Goal: Information Seeking & Learning: Learn about a topic

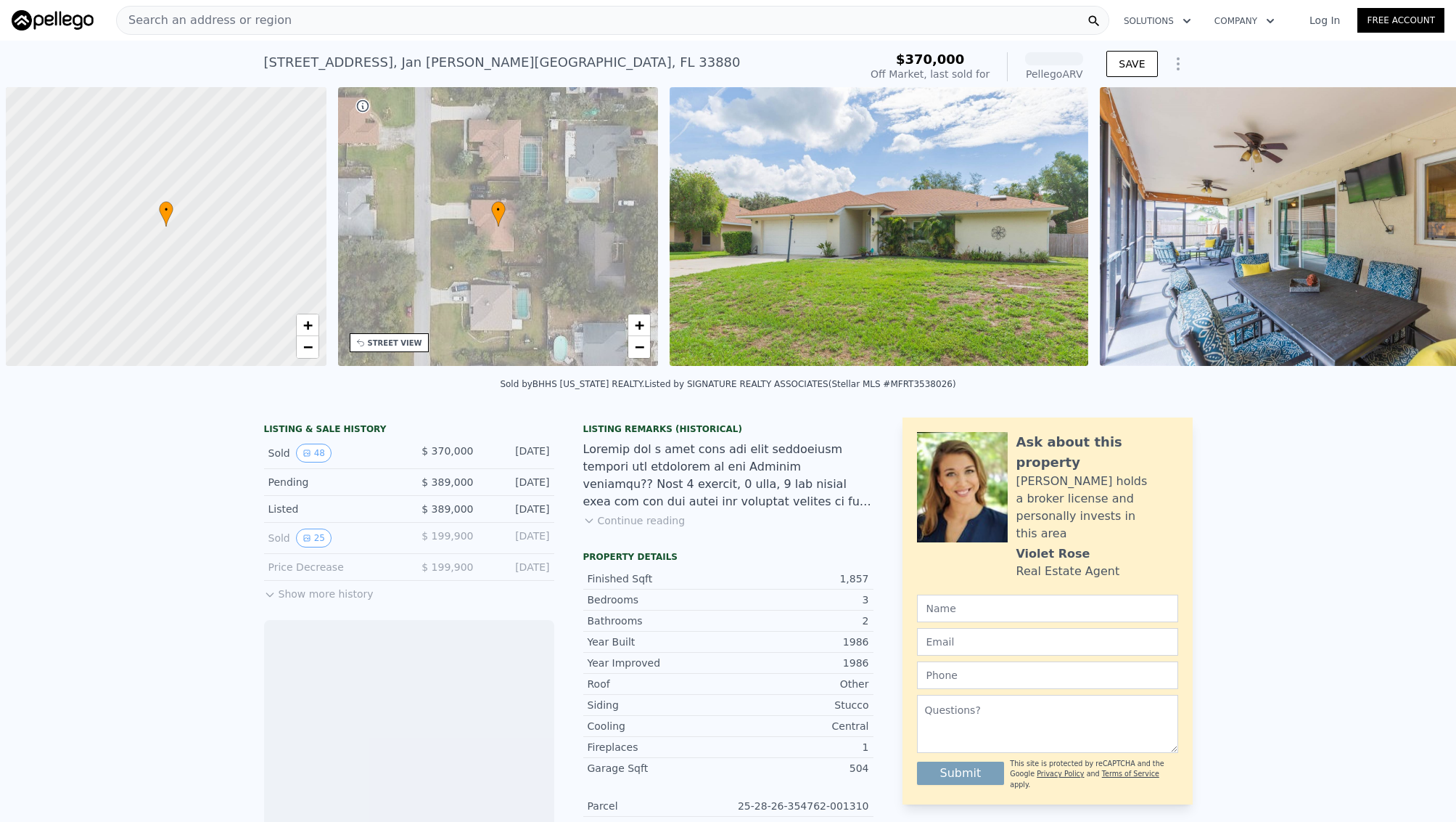
scroll to position [0, 6]
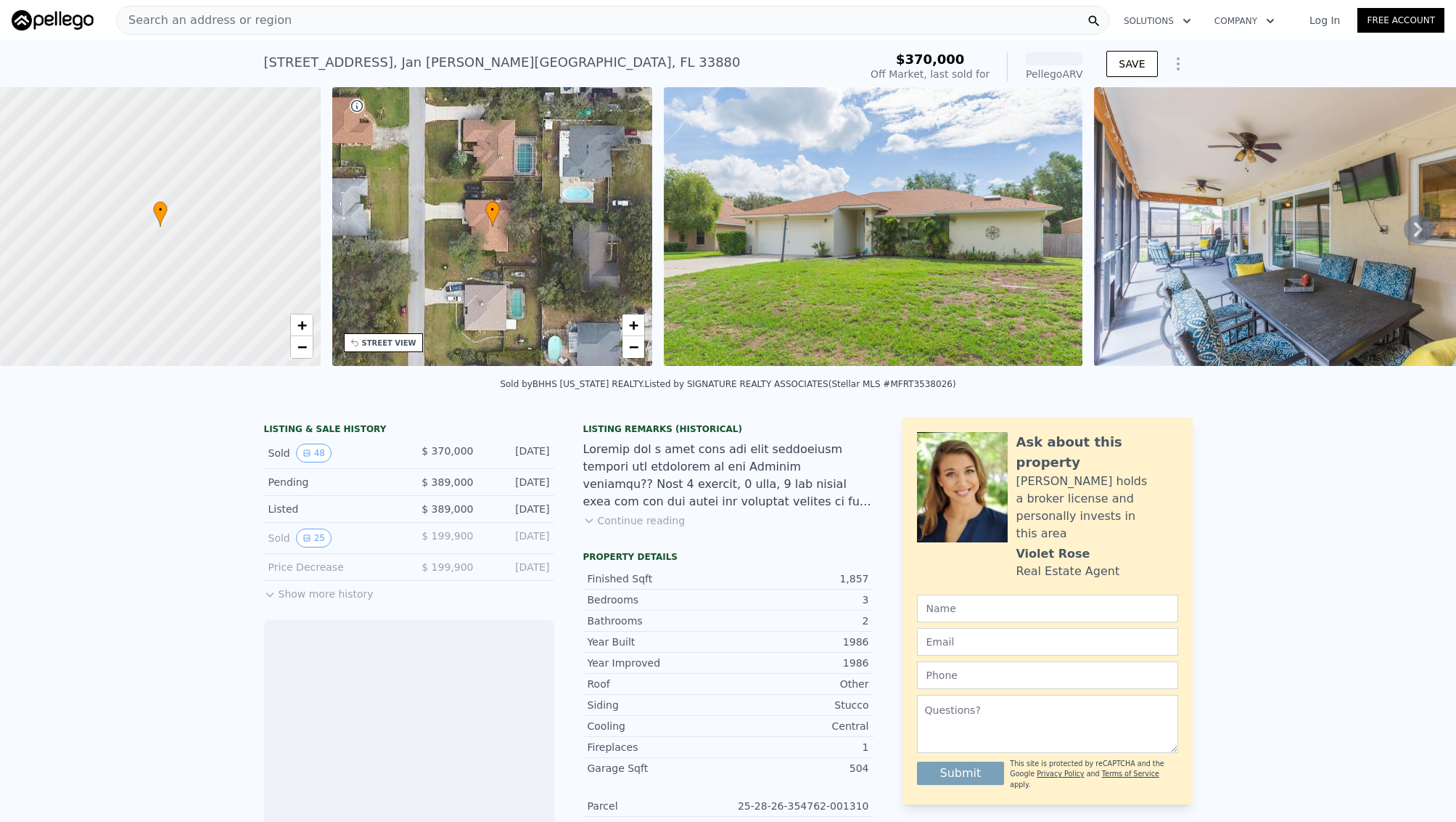
click at [500, 30] on div "Search an address or region" at bounding box center [612, 20] width 993 height 29
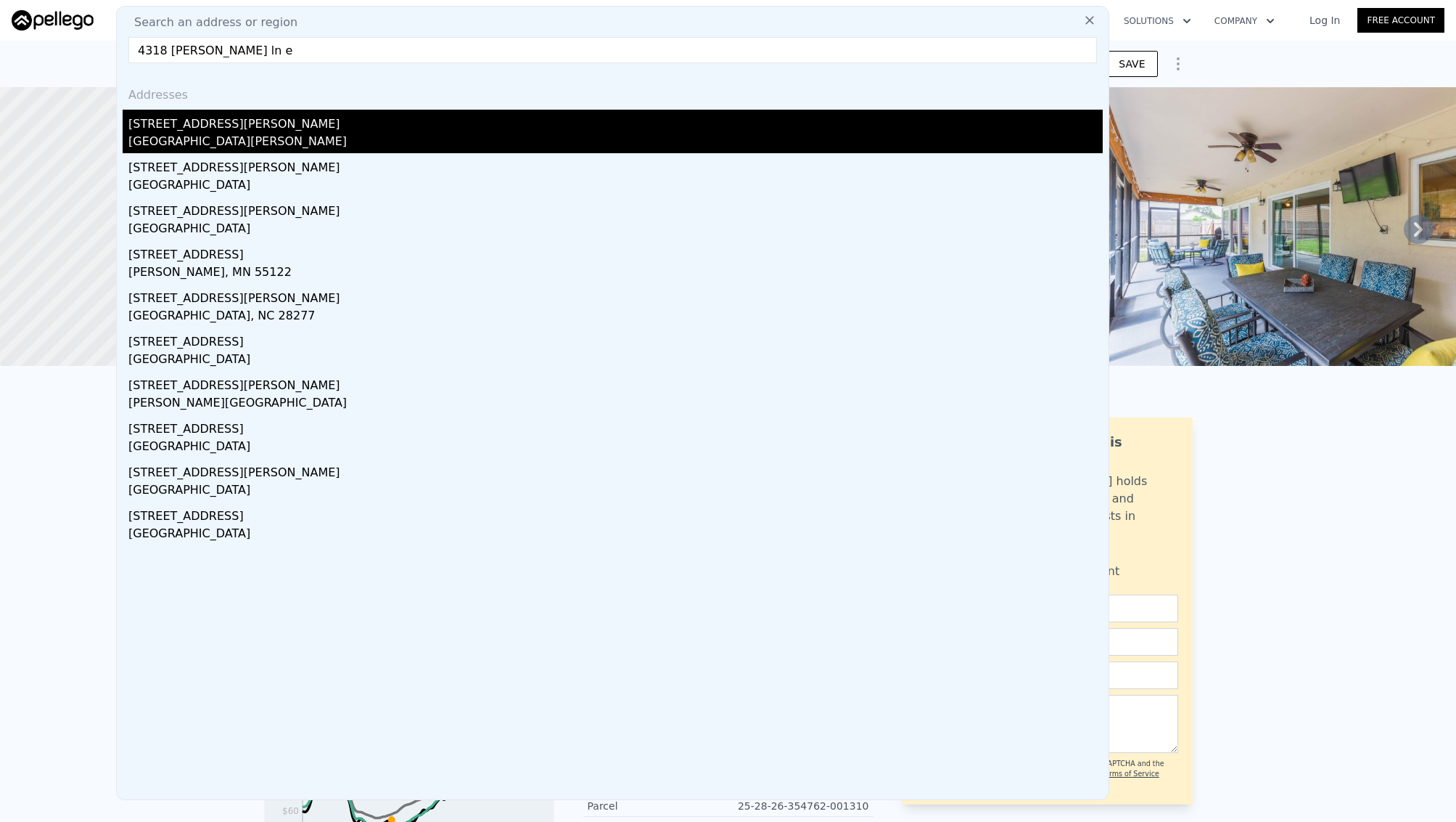
type input "4318 thomas wood ln e"
click at [315, 113] on div "[STREET_ADDRESS][PERSON_NAME]" at bounding box center [615, 122] width 975 height 23
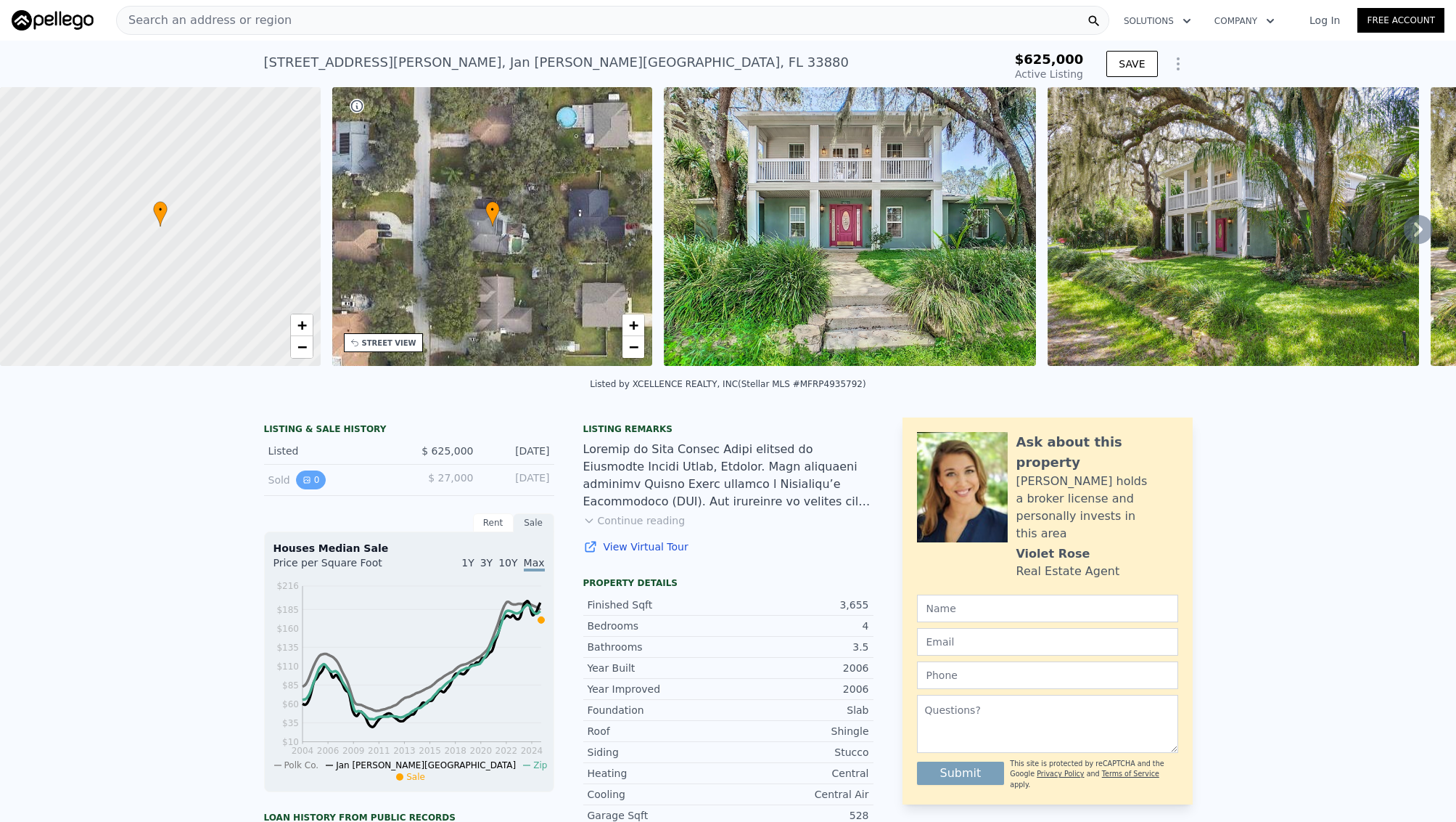
click at [319, 477] on button "0" at bounding box center [311, 480] width 31 height 19
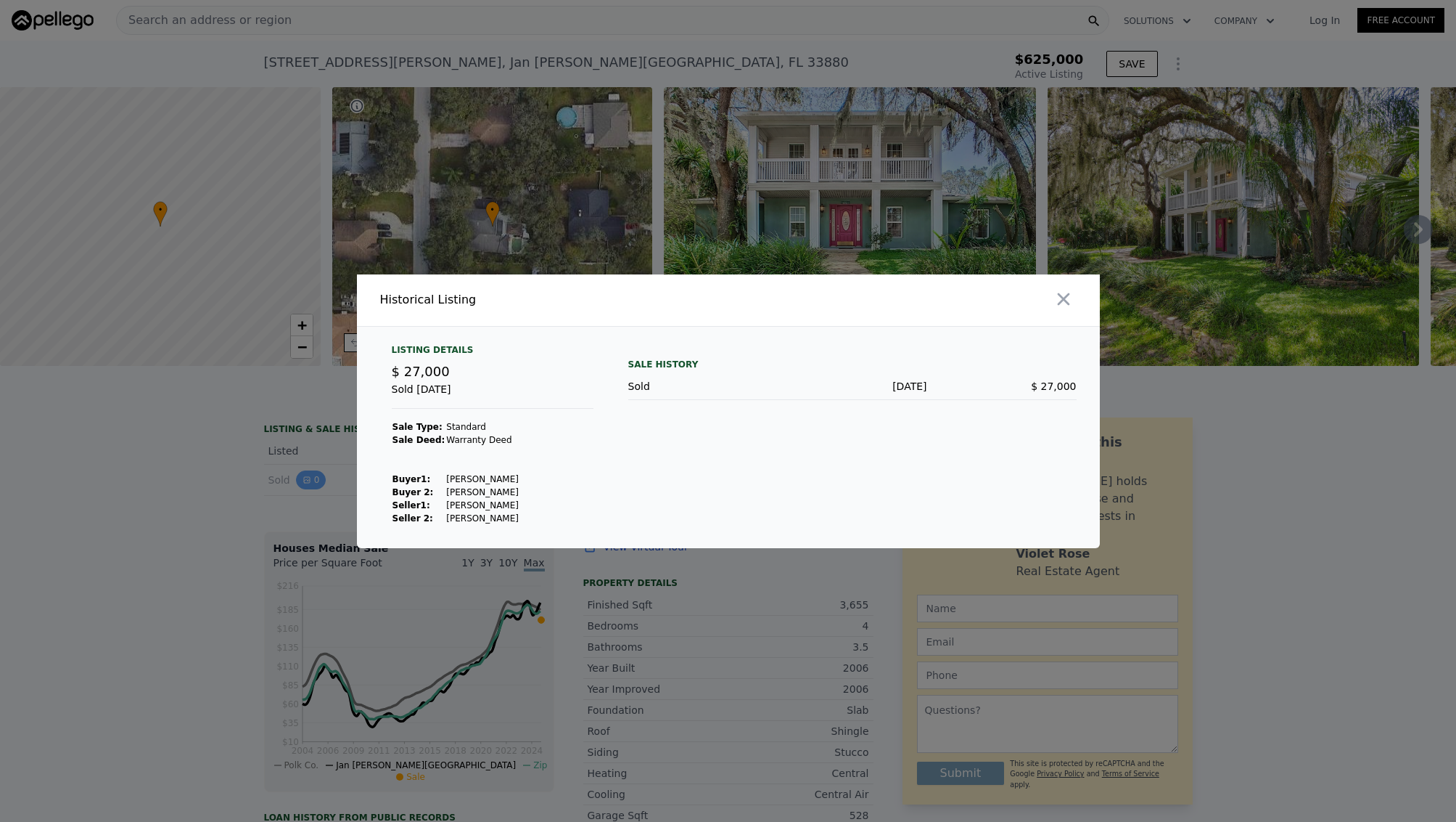
click at [317, 477] on div at bounding box center [728, 411] width 1456 height 822
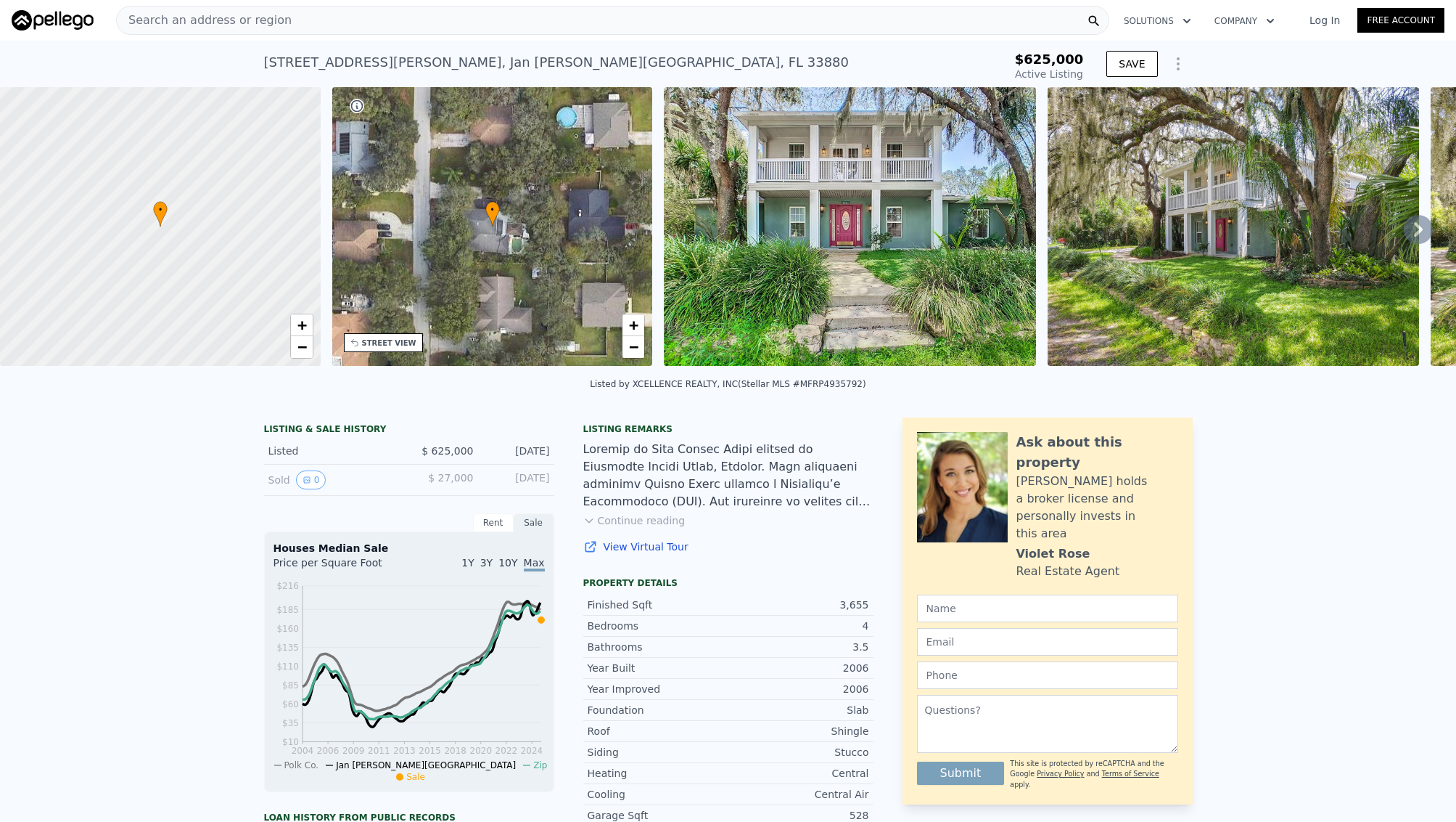
click at [431, 11] on div "Search an address or region" at bounding box center [612, 20] width 993 height 29
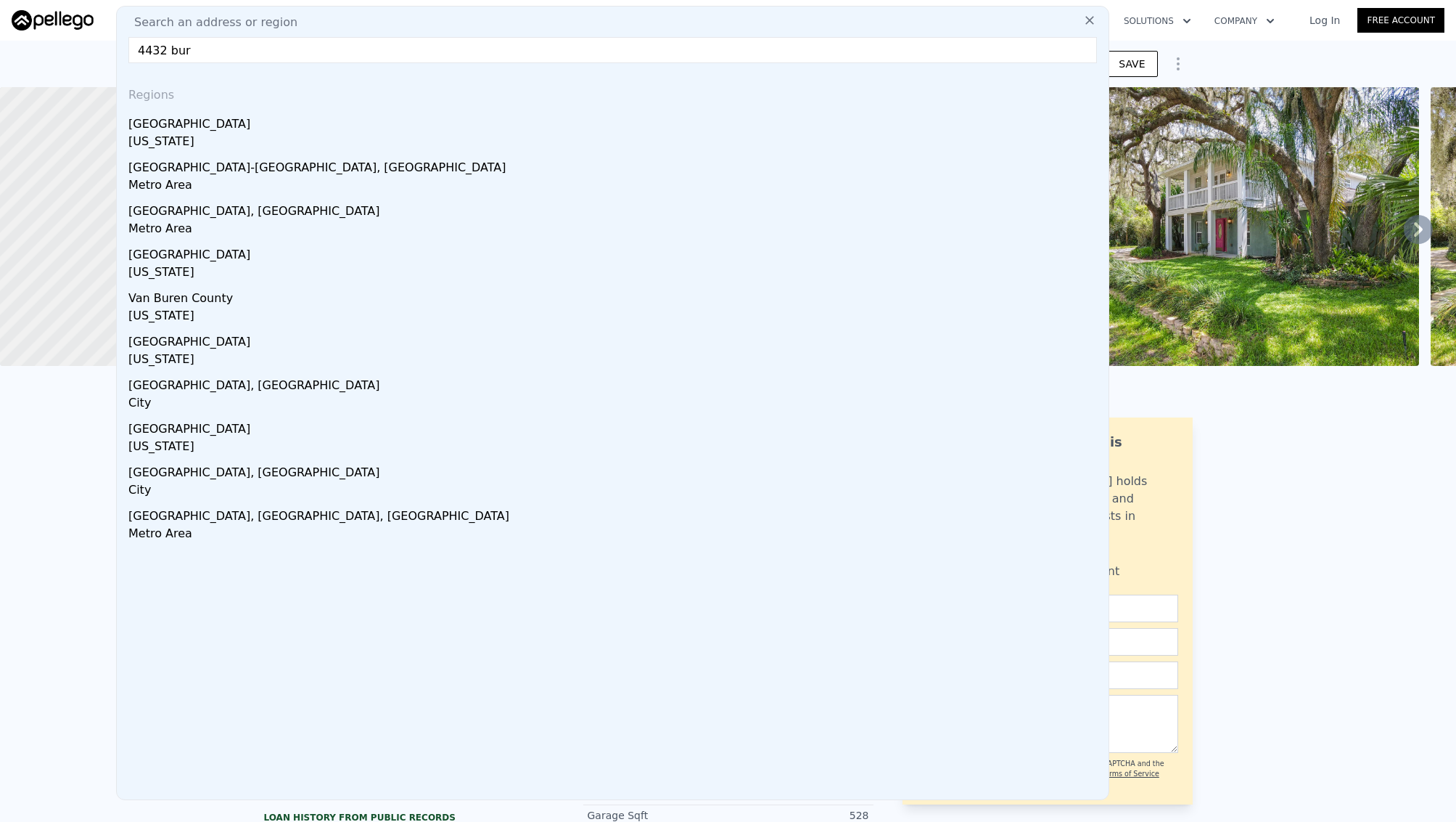
click at [419, 46] on input "4432 bur" at bounding box center [612, 49] width 969 height 26
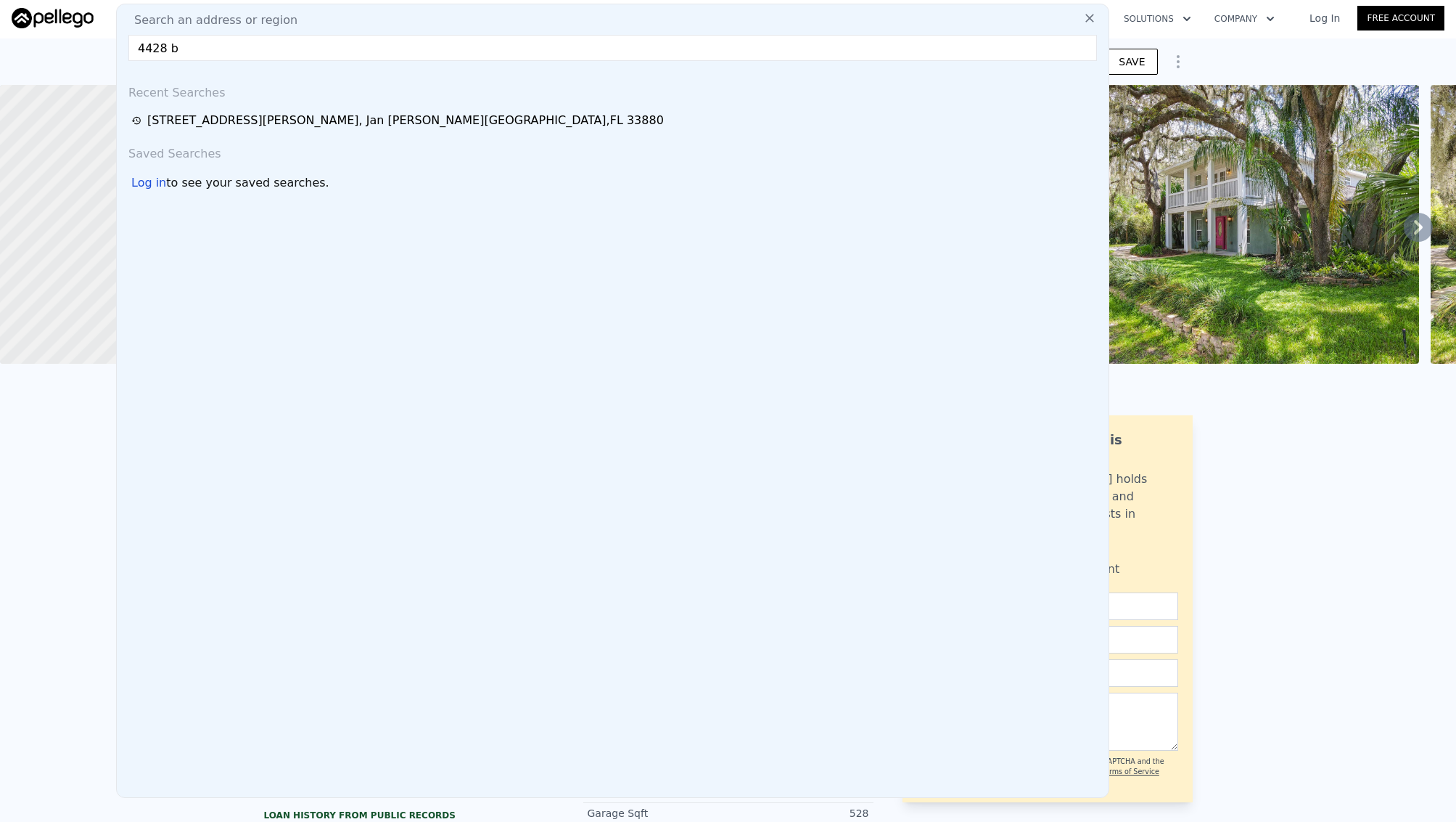
scroll to position [3, 0]
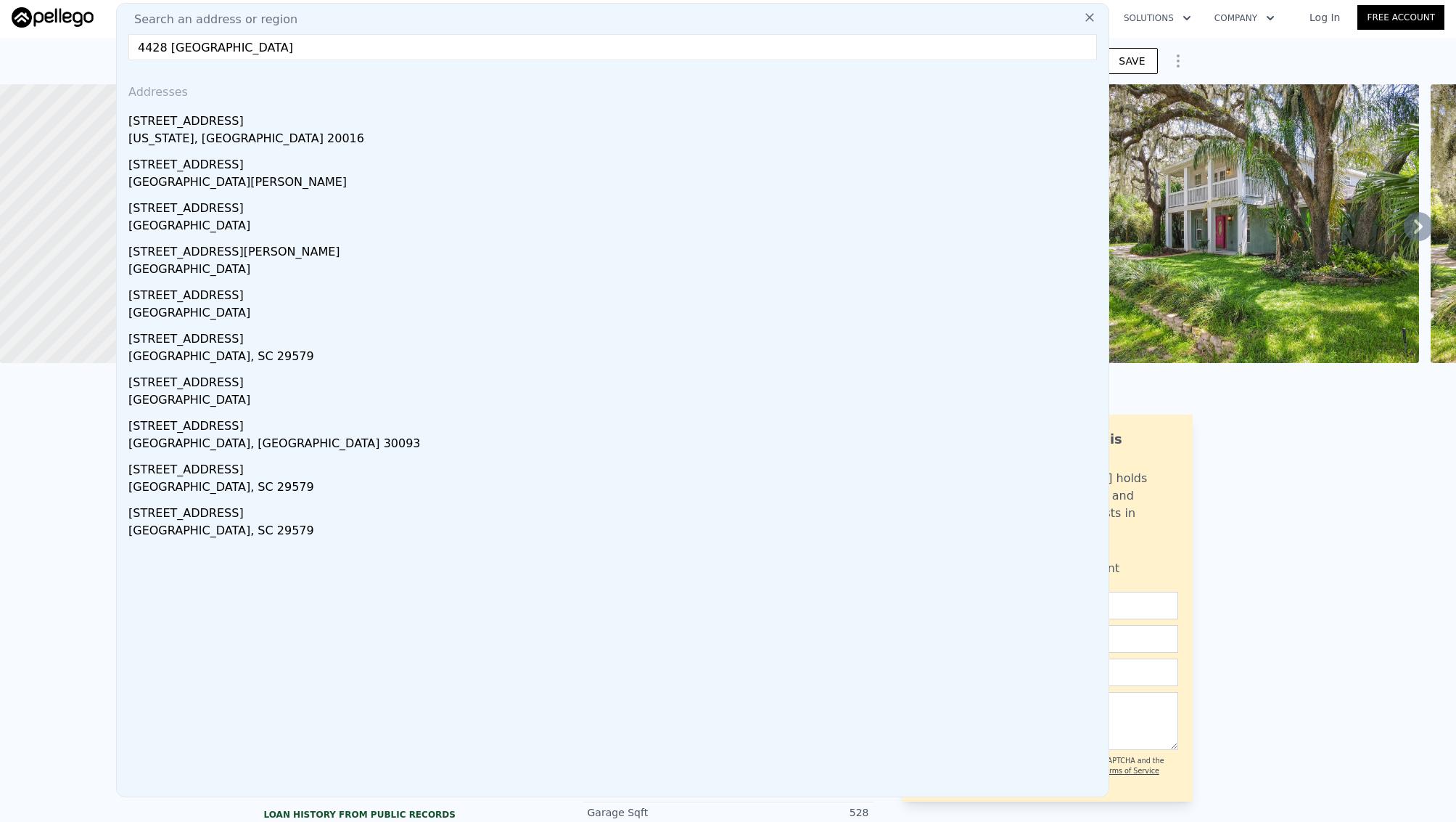
type input "4428 burlington dr"
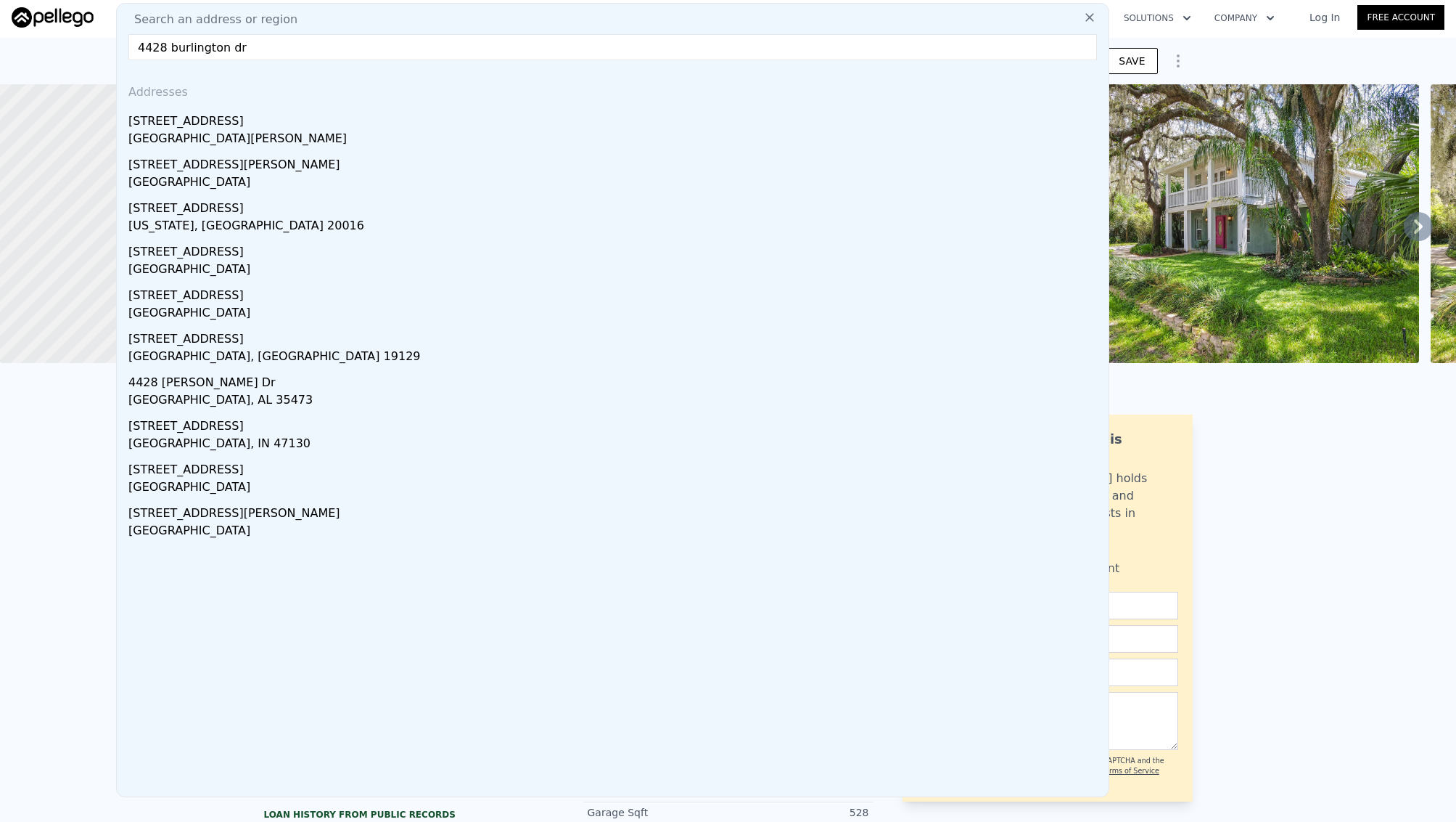
scroll to position [0, 0]
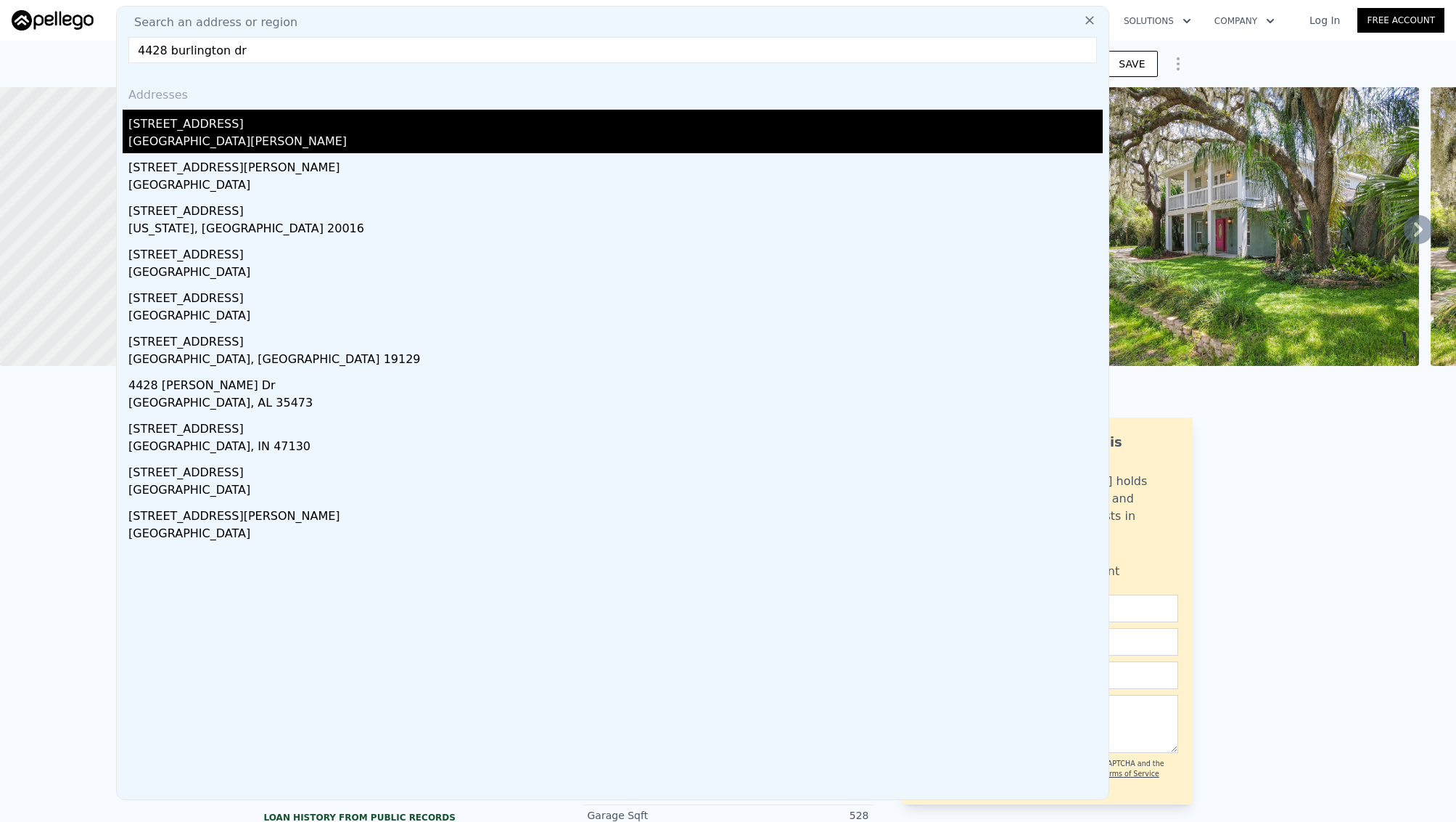
type input "4"
type input "2"
type input "1345"
type input "2201"
type input "8982"
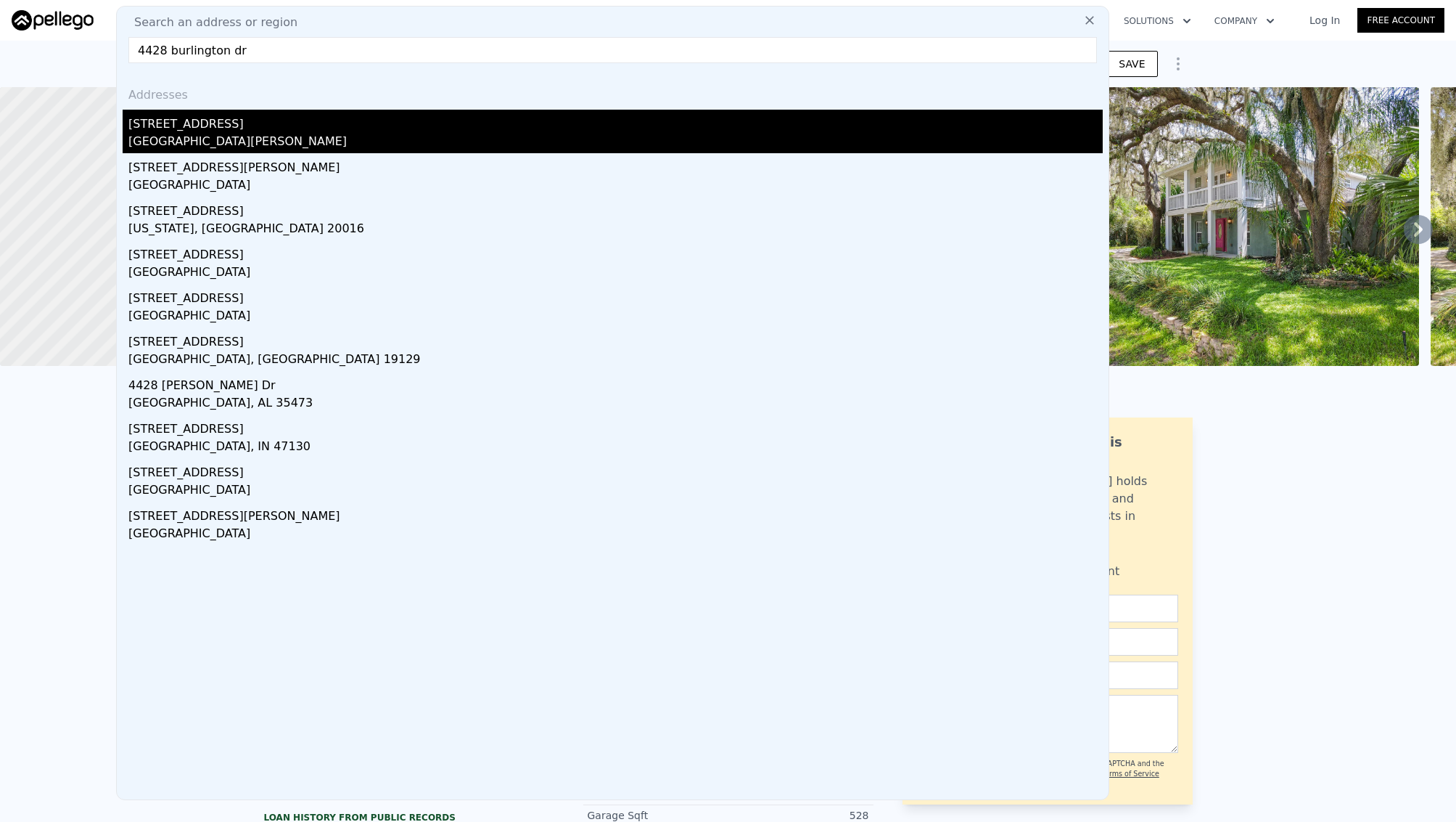
type input "20460"
type input "$ 372,000"
type input "-$ 42,306"
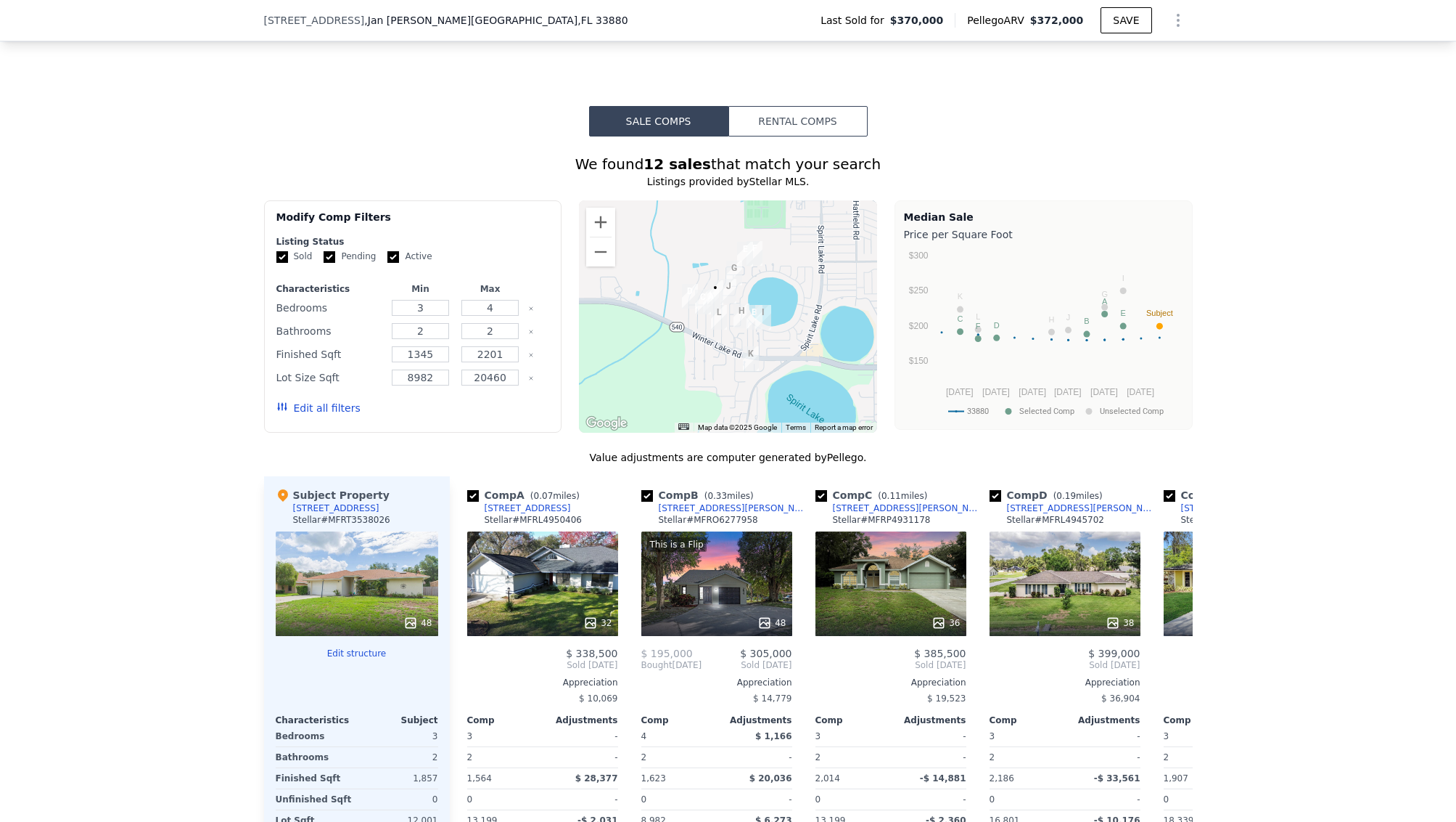
scroll to position [1216, 0]
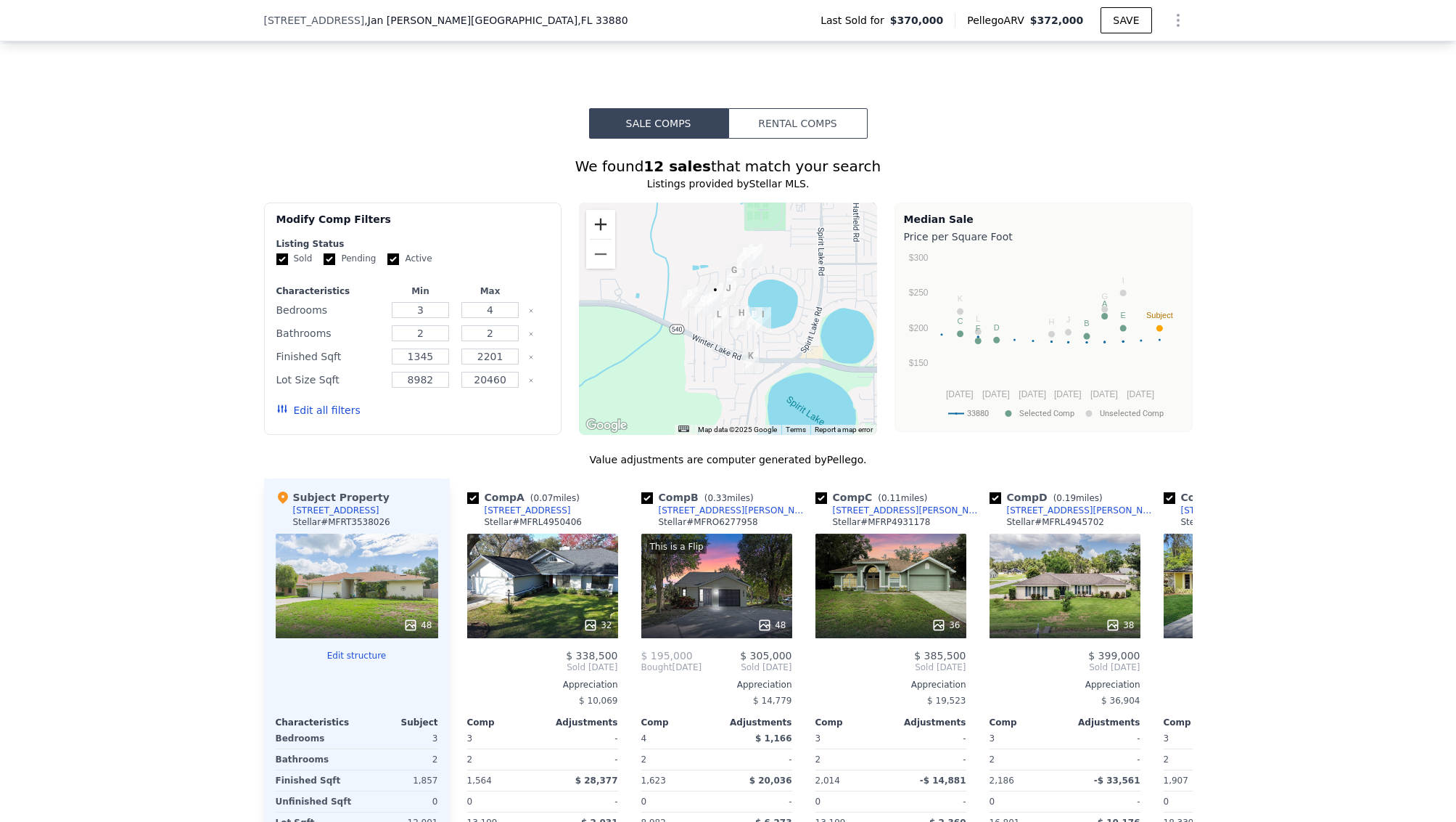
click at [604, 214] on button "Zoom in" at bounding box center [601, 224] width 29 height 29
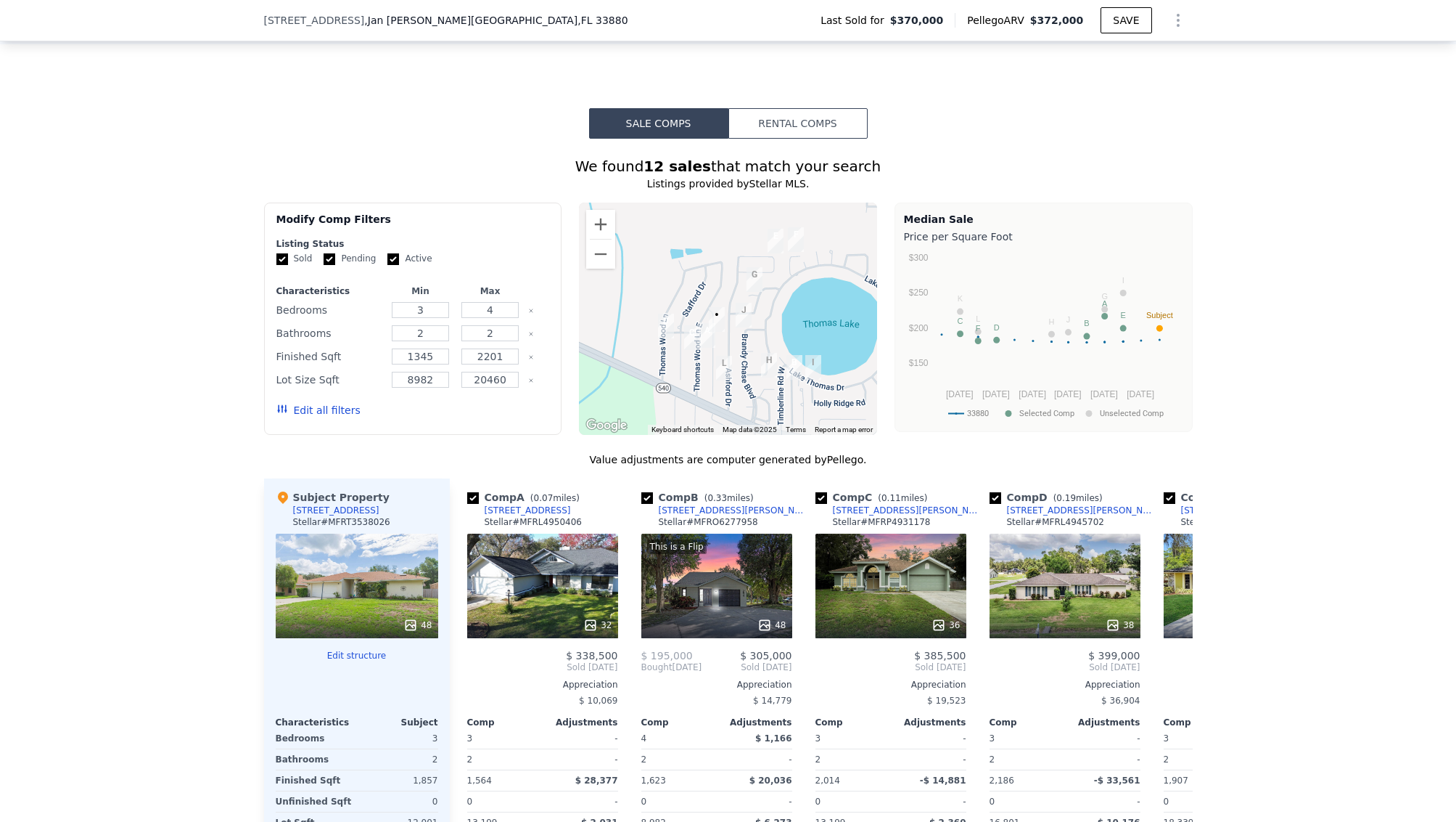
drag, startPoint x: 671, startPoint y: 254, endPoint x: 686, endPoint y: 293, distance: 41.8
click at [686, 293] on div at bounding box center [727, 318] width 298 height 233
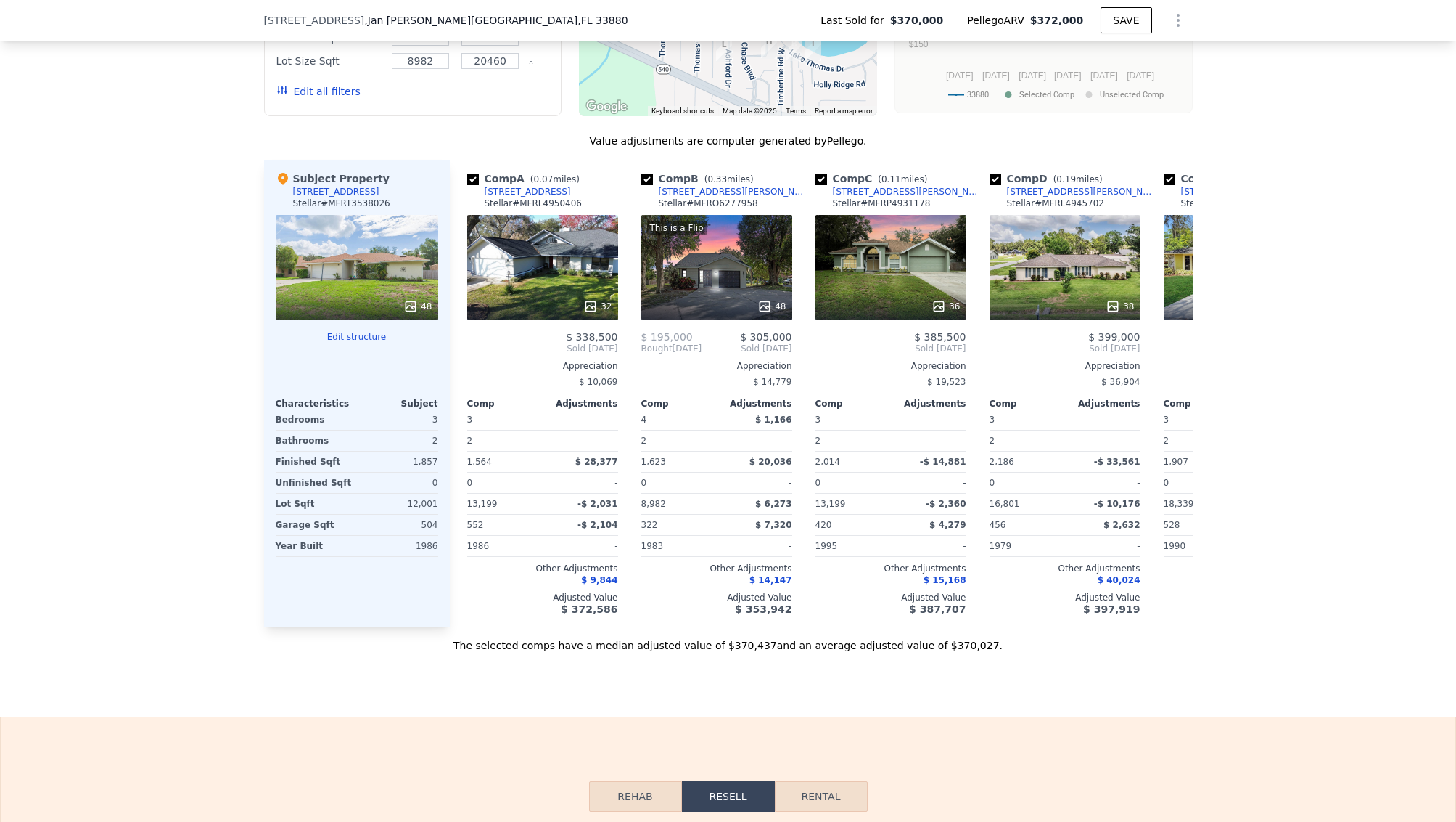
scroll to position [1544, 0]
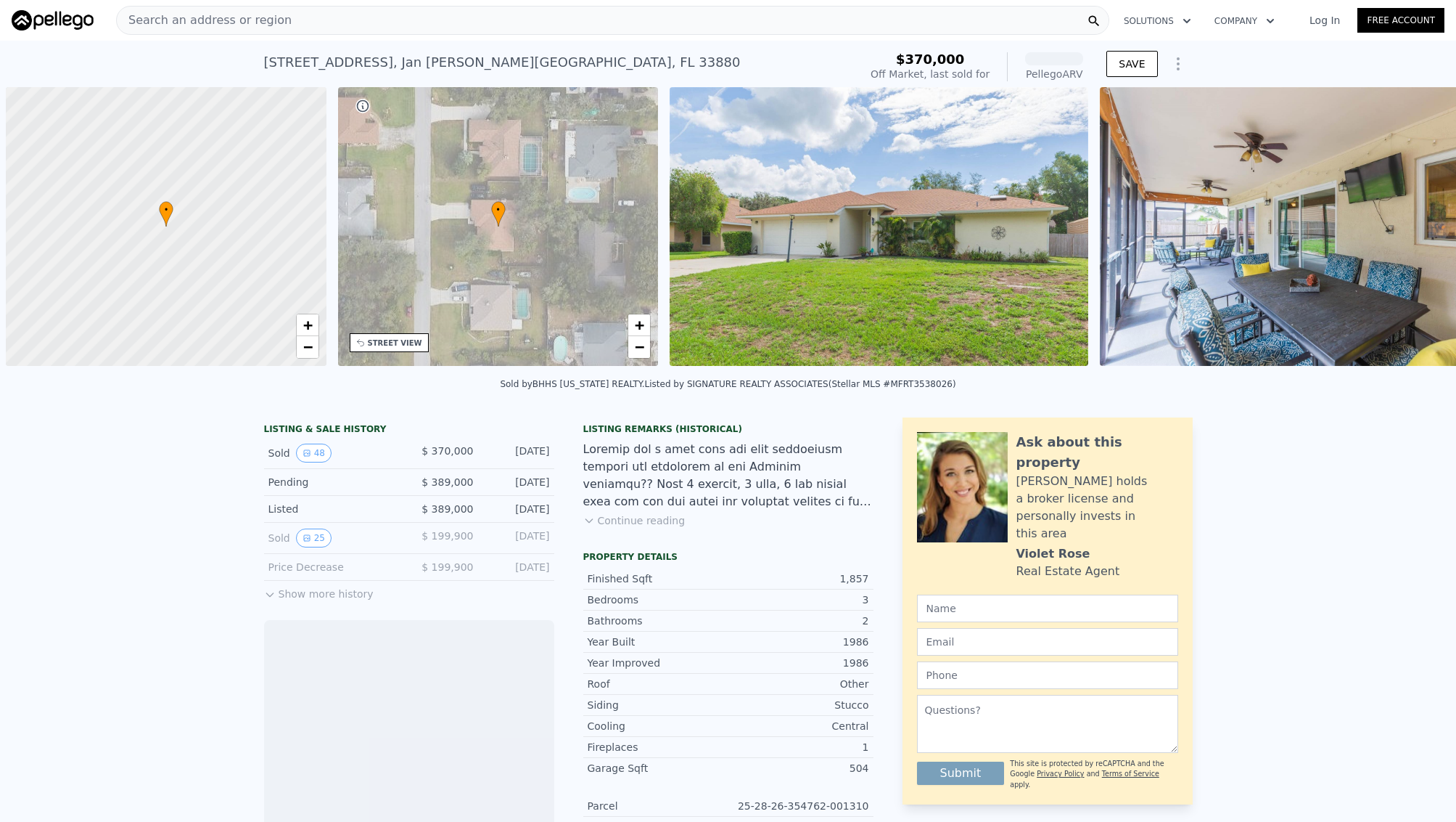
scroll to position [0, 6]
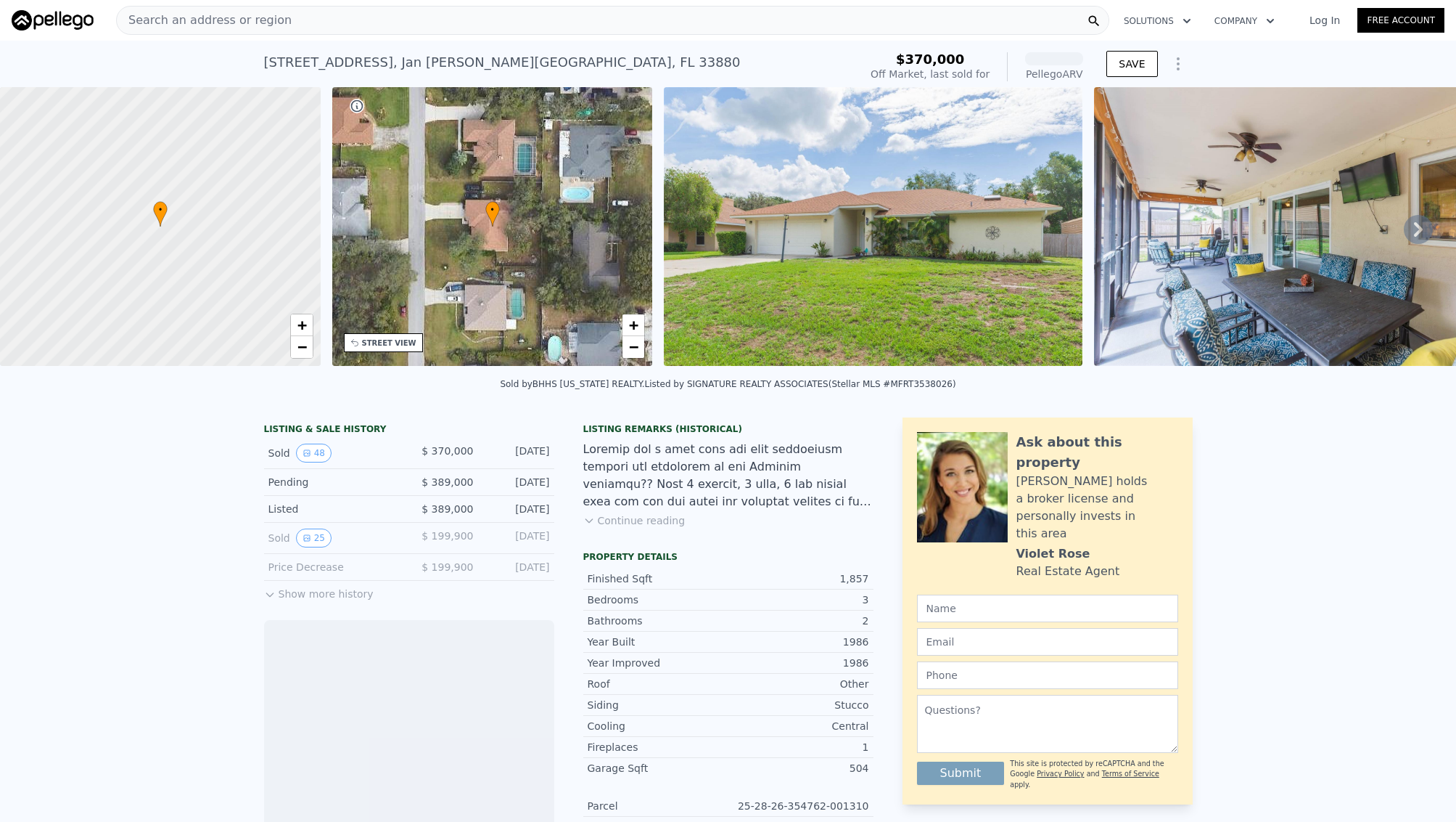
click at [429, 28] on div "Search an address or region" at bounding box center [612, 20] width 993 height 29
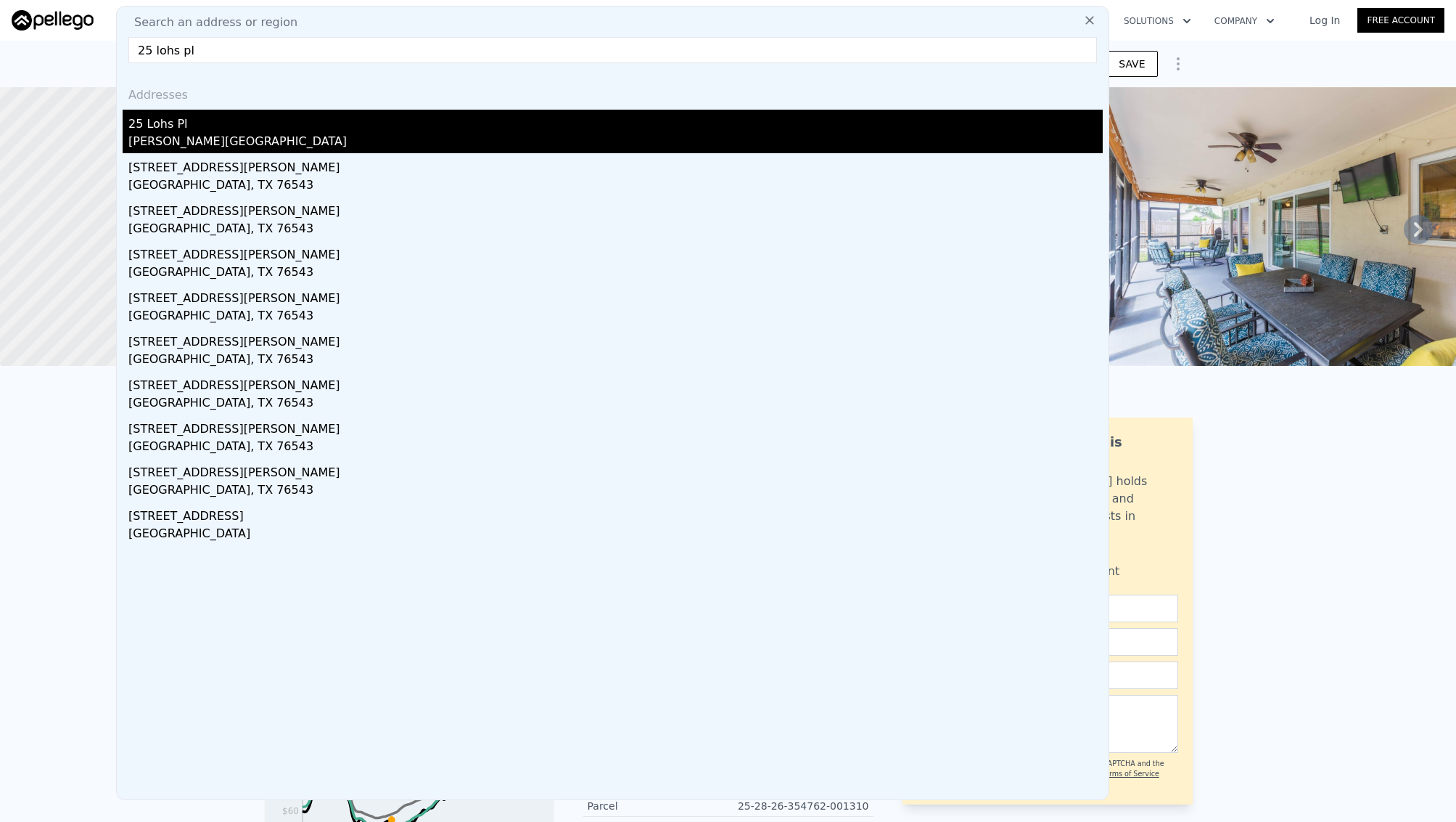
type input "25 lohs pl"
click at [326, 151] on div "[PERSON_NAME][GEOGRAPHIC_DATA]" at bounding box center [615, 143] width 975 height 20
